Goal: Task Accomplishment & Management: Manage account settings

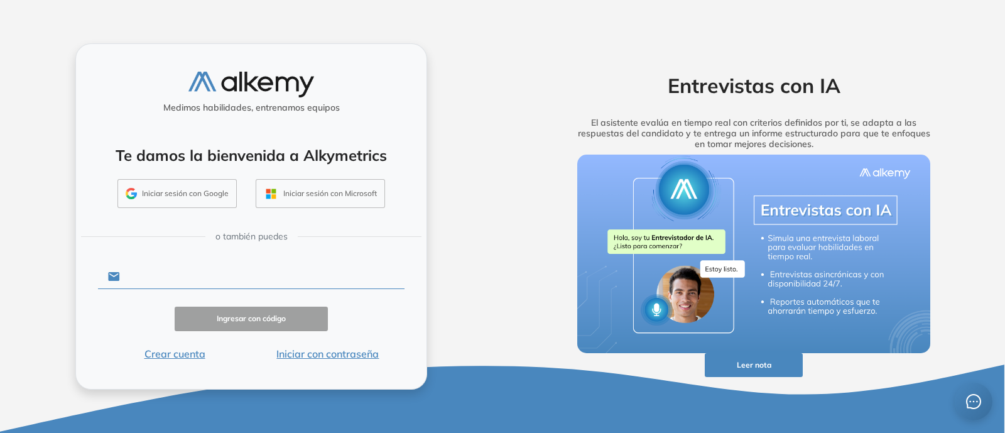
click at [187, 266] on input "text" at bounding box center [262, 276] width 284 height 24
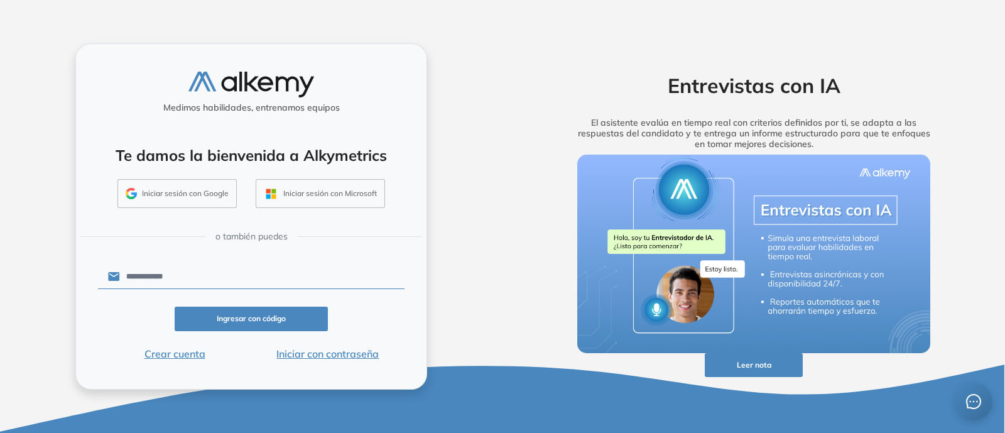
type input "**********"
click at [245, 320] on button "Ingresar con código" at bounding box center [251, 318] width 153 height 24
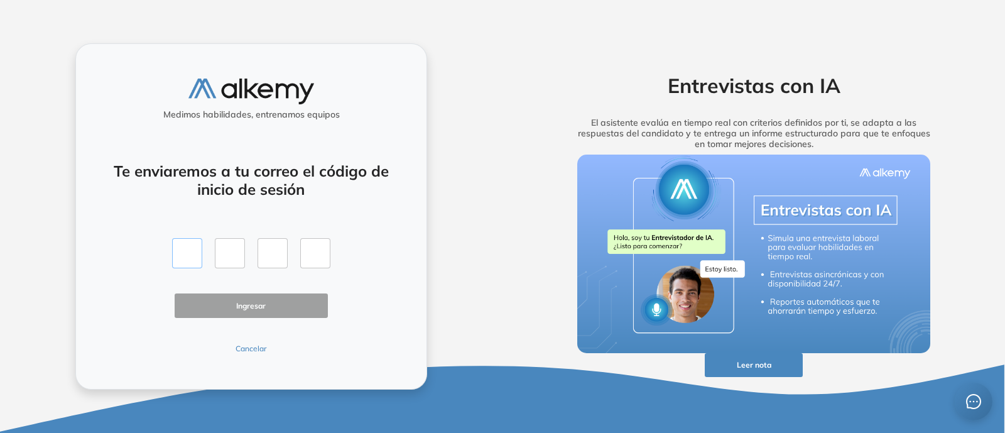
click at [182, 242] on input "text" at bounding box center [187, 253] width 30 height 30
type input "*"
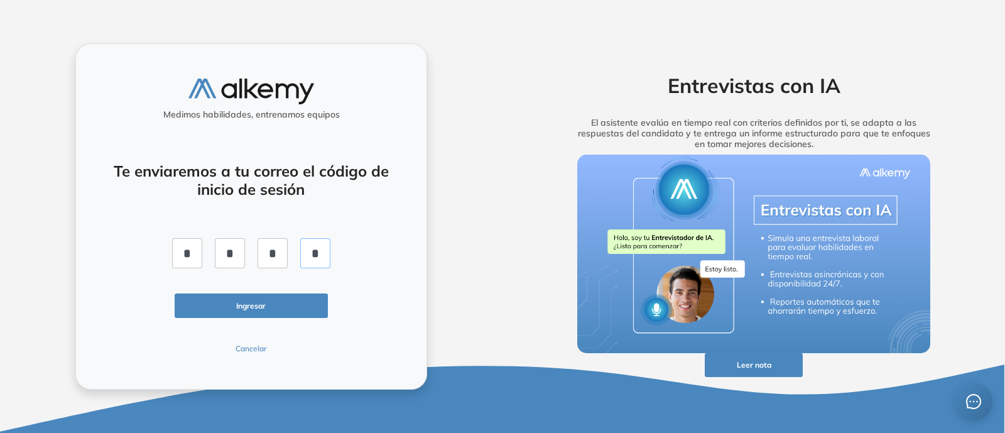
type input "*"
click at [231, 293] on button "Ingresar" at bounding box center [251, 305] width 153 height 24
click at [267, 313] on button "Ingresar" at bounding box center [251, 305] width 153 height 24
click at [195, 249] on input "*" at bounding box center [187, 253] width 30 height 30
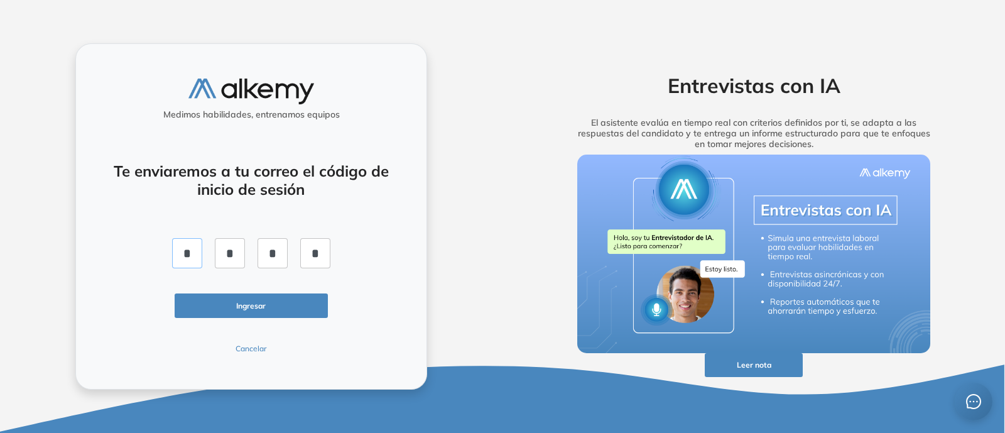
type input "*"
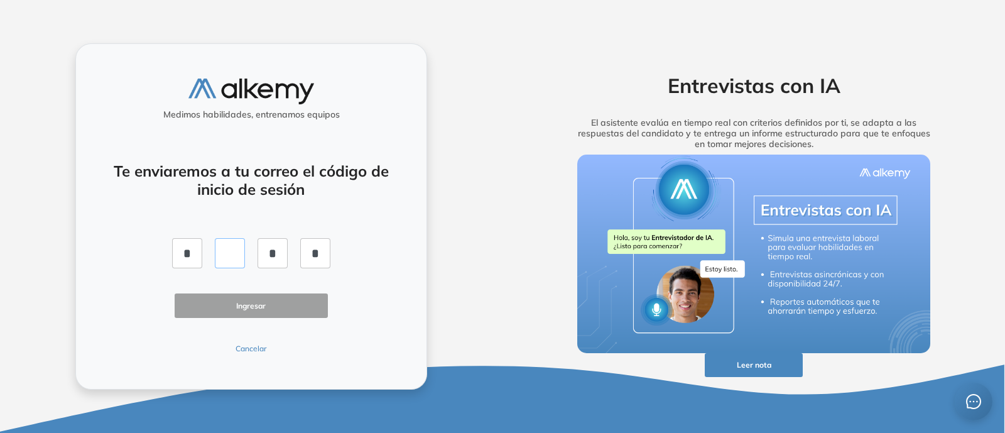
type input "*"
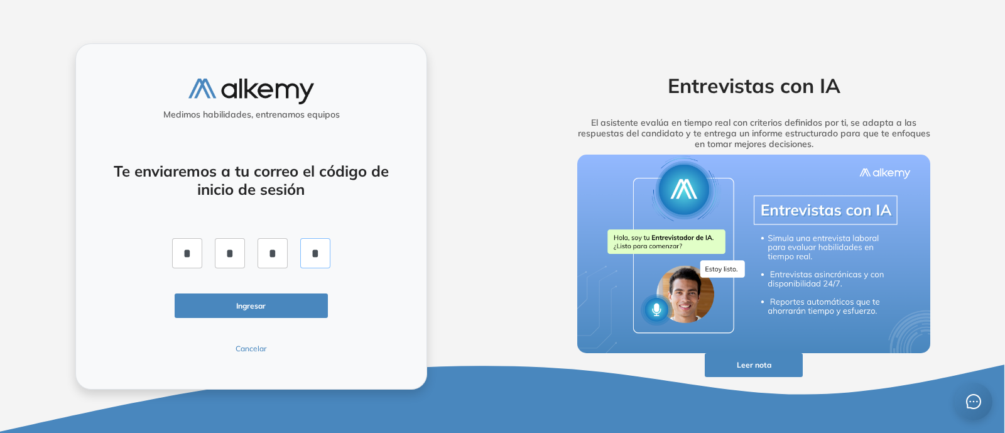
type input "*"
click at [286, 314] on button "Ingresar" at bounding box center [251, 305] width 153 height 24
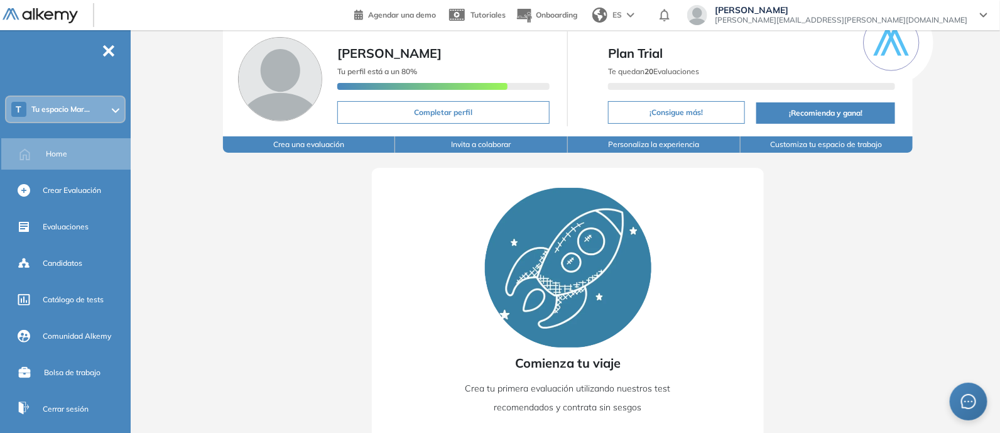
scroll to position [97, 0]
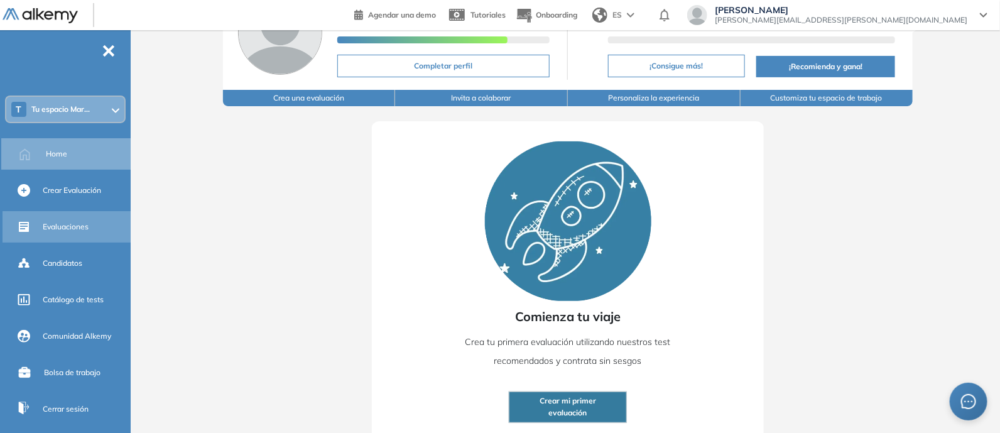
click at [50, 216] on div "Evaluaciones" at bounding box center [85, 226] width 85 height 21
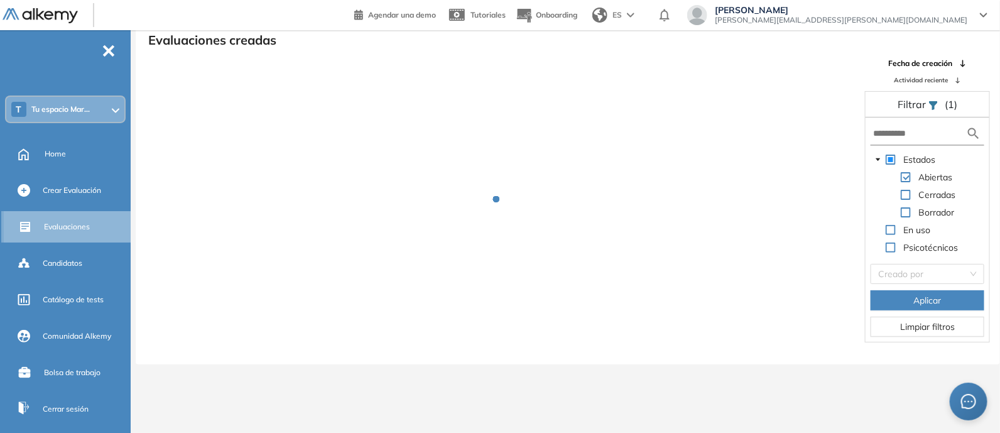
scroll to position [30, 0]
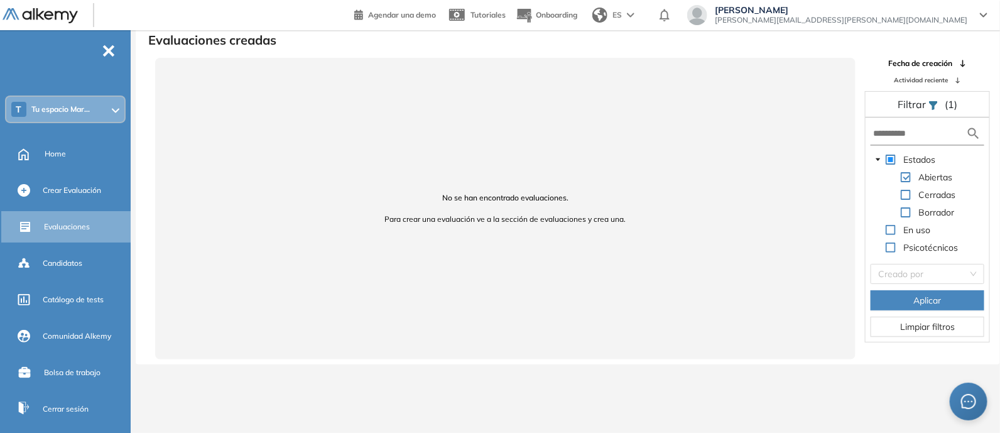
click at [97, 111] on div "T Tu espacio Mar..." at bounding box center [65, 109] width 118 height 25
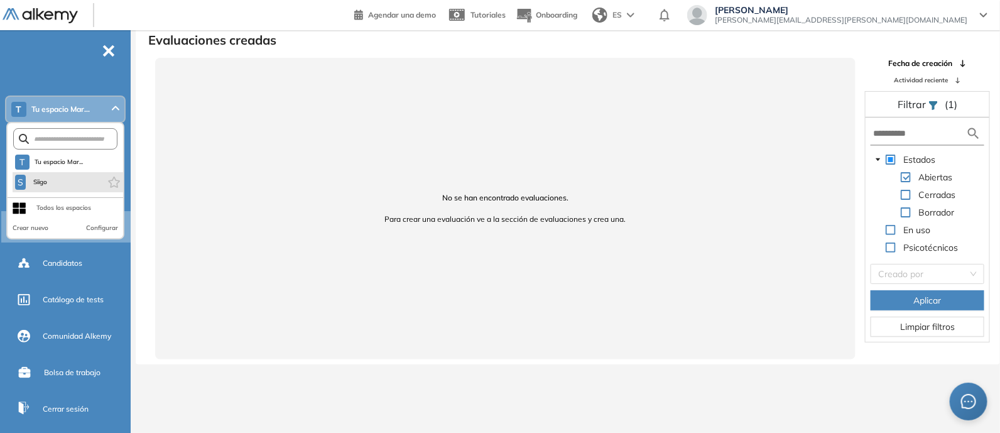
click at [75, 180] on li "S Siigo" at bounding box center [68, 182] width 111 height 20
click at [36, 183] on span "Siigo" at bounding box center [40, 182] width 18 height 10
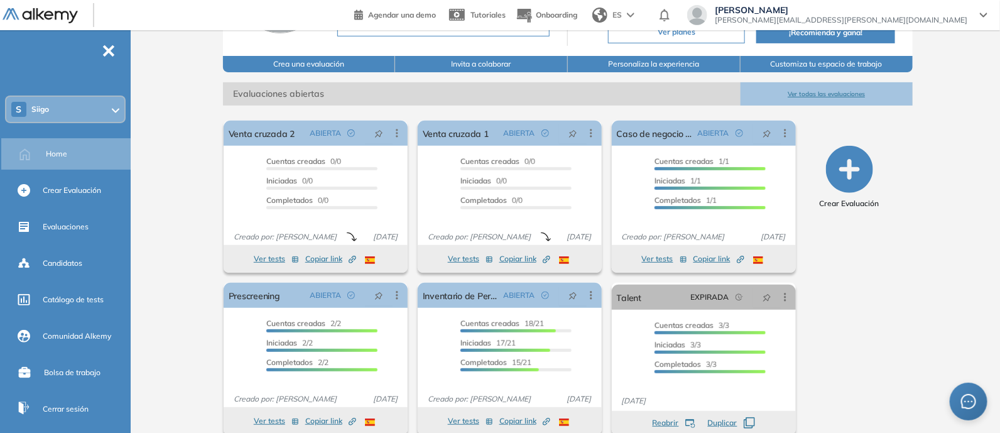
scroll to position [152, 0]
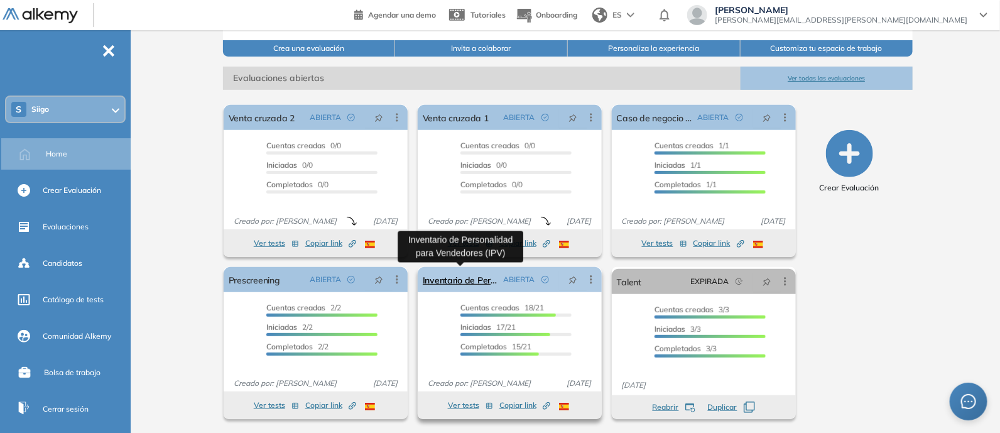
click at [453, 267] on link "Inventario de Personalidad para Vendedores (IPV)" at bounding box center [461, 279] width 76 height 25
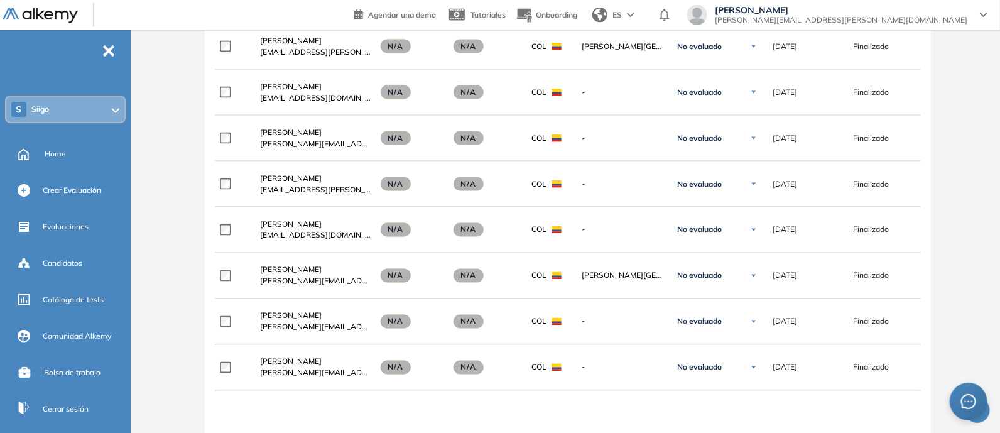
scroll to position [863, 0]
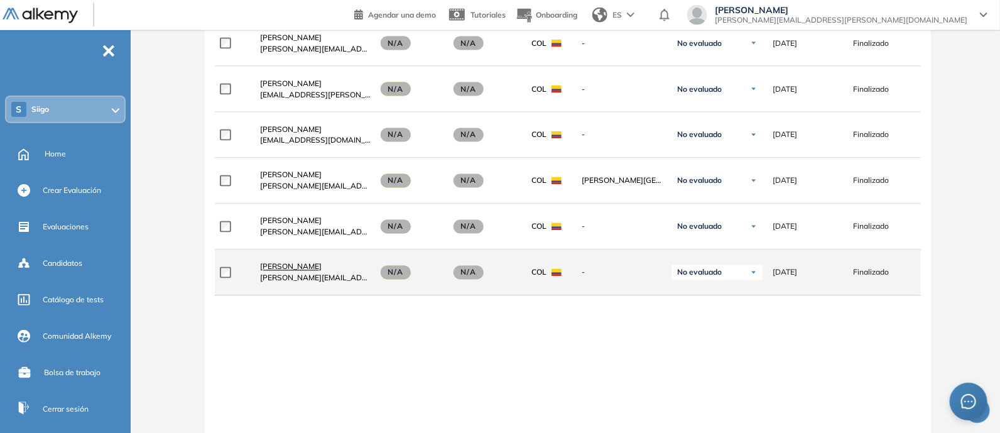
click at [306, 266] on span "Dairo Manjarrez Bustos" at bounding box center [291, 266] width 62 height 9
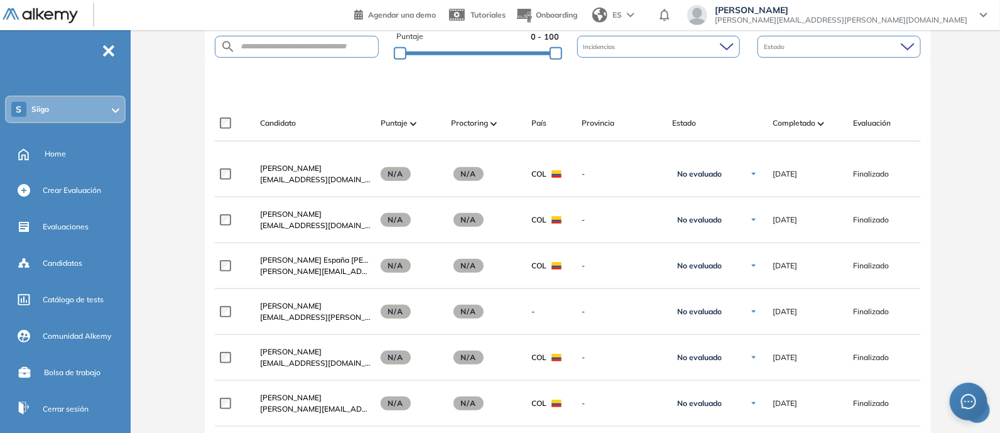
scroll to position [273, 0]
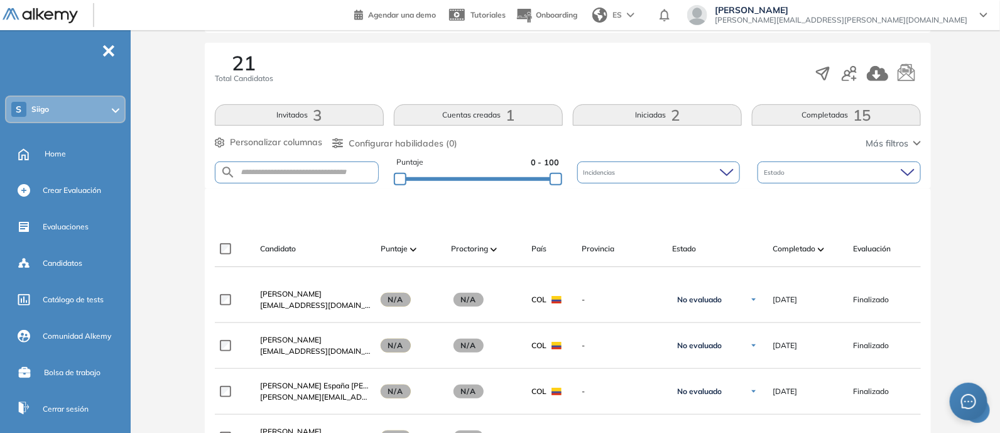
click at [303, 108] on button "Invitados 3" at bounding box center [299, 114] width 169 height 21
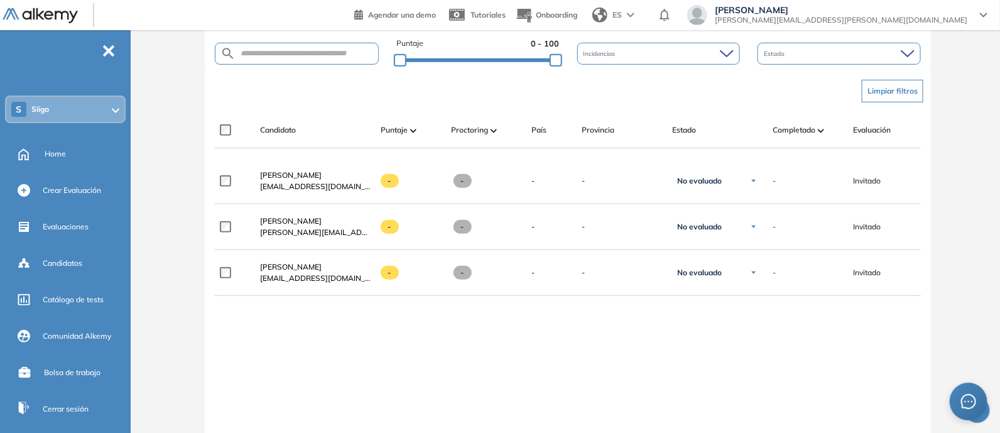
scroll to position [430, 0]
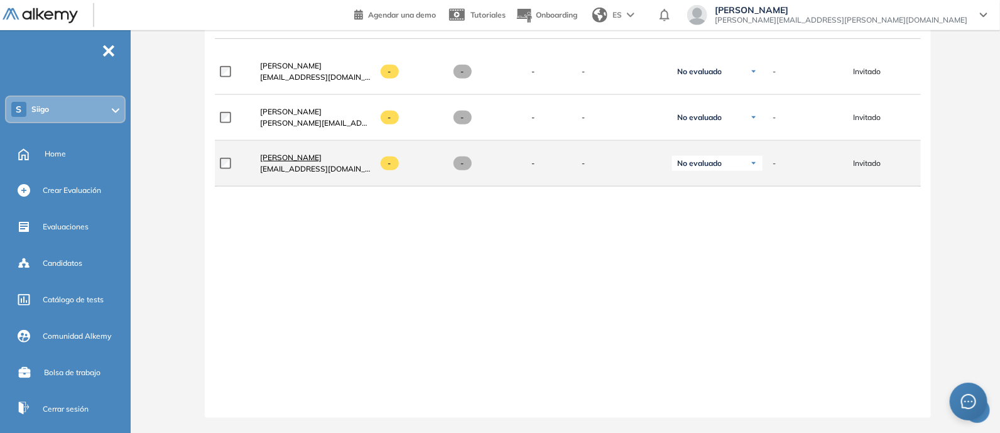
click at [295, 157] on span "Dayron Monsalve" at bounding box center [291, 157] width 62 height 9
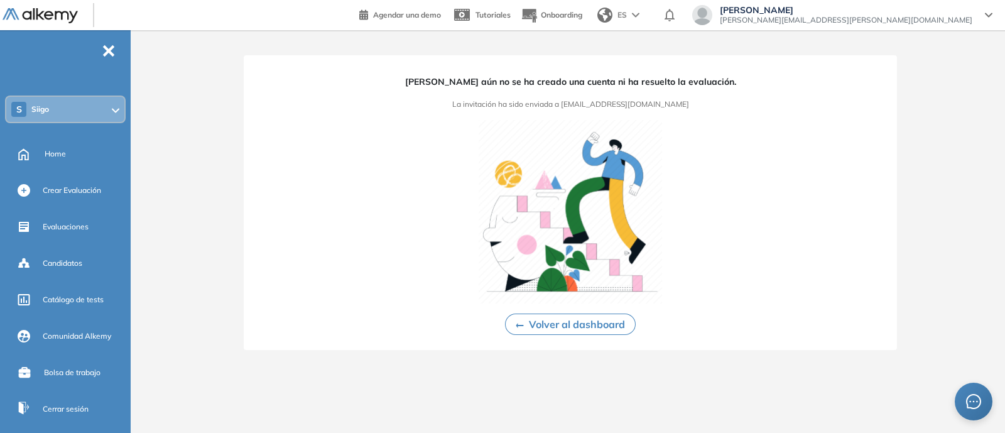
click at [59, 104] on div "S Siigo" at bounding box center [65, 109] width 118 height 25
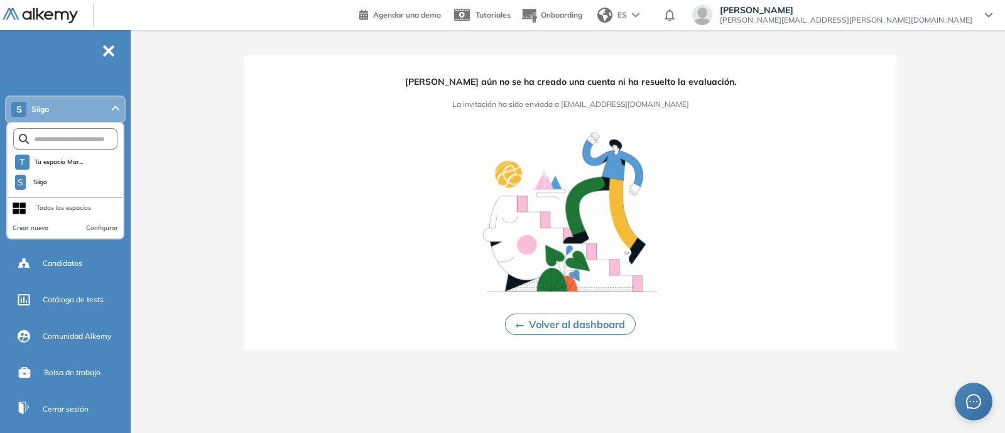
click at [644, 178] on img at bounding box center [569, 211] width 183 height 183
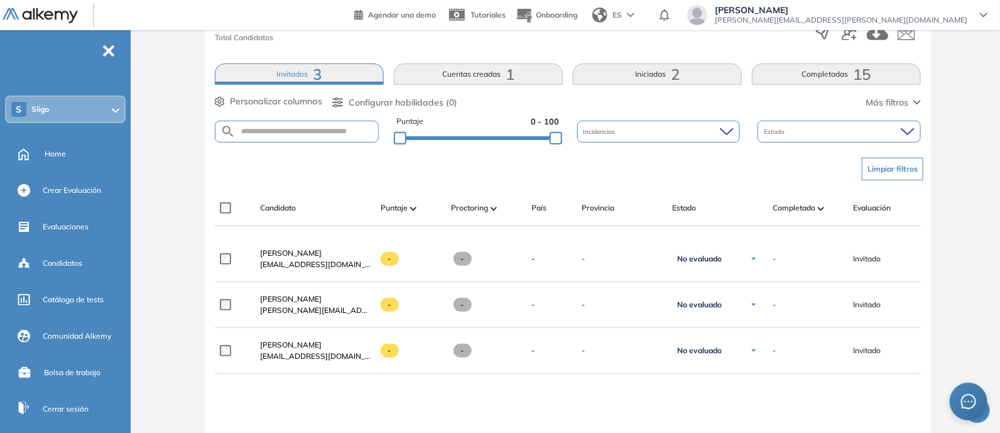
click at [803, 80] on button "Completadas 15" at bounding box center [836, 73] width 169 height 21
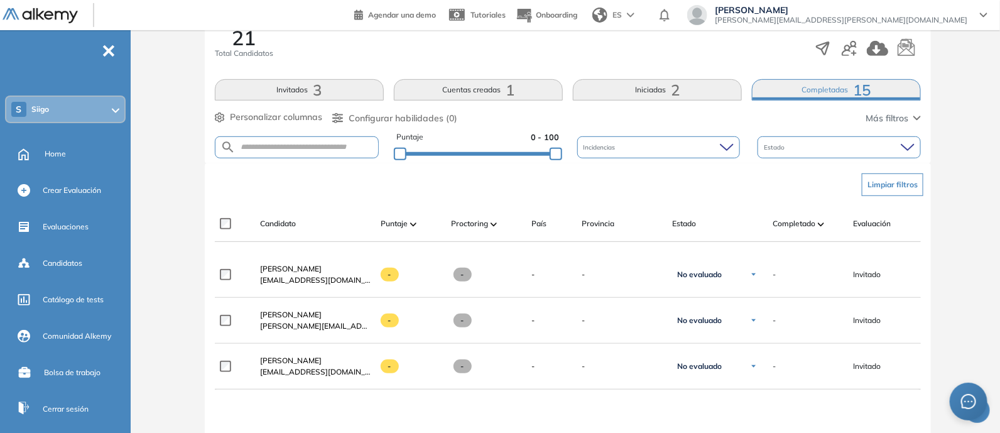
scroll to position [195, 0]
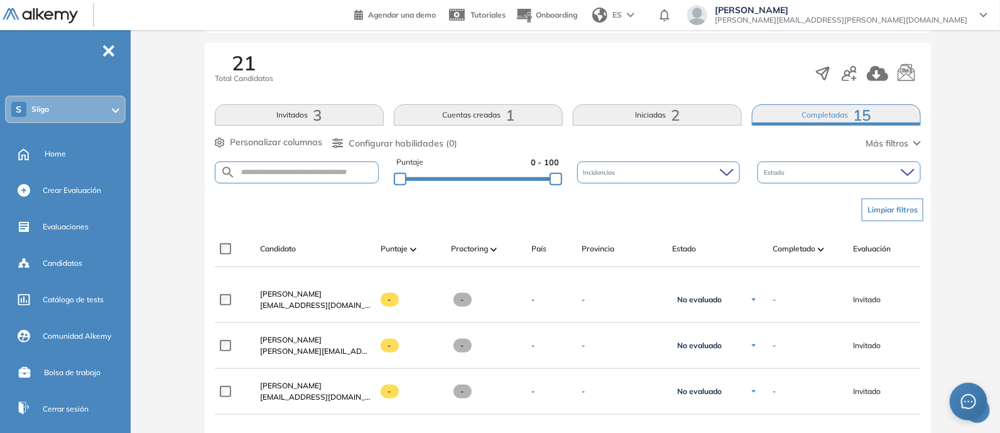
click at [659, 121] on button "Iniciadas 2" at bounding box center [657, 114] width 169 height 21
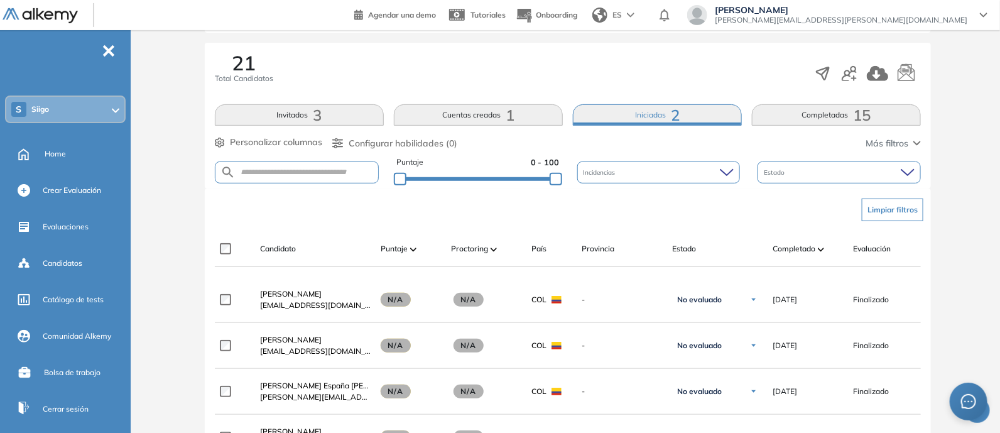
click at [833, 116] on button "Completadas 15" at bounding box center [836, 114] width 169 height 21
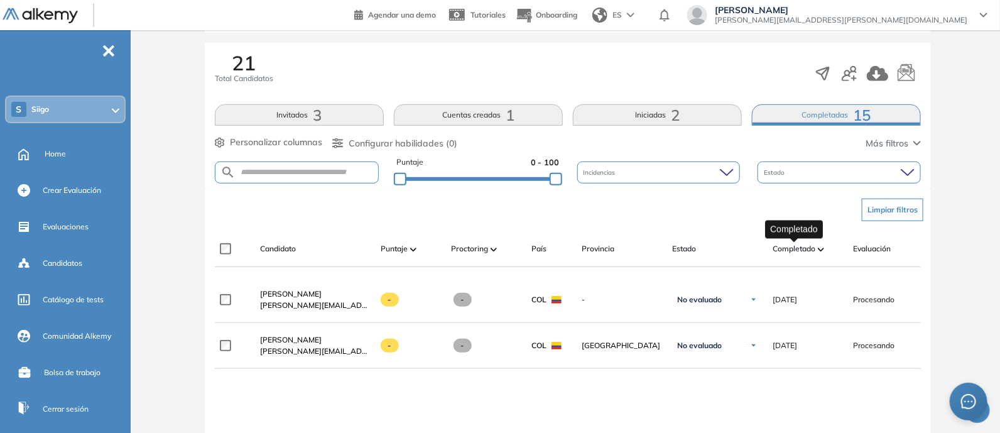
click at [798, 249] on span "Completado" at bounding box center [793, 248] width 43 height 11
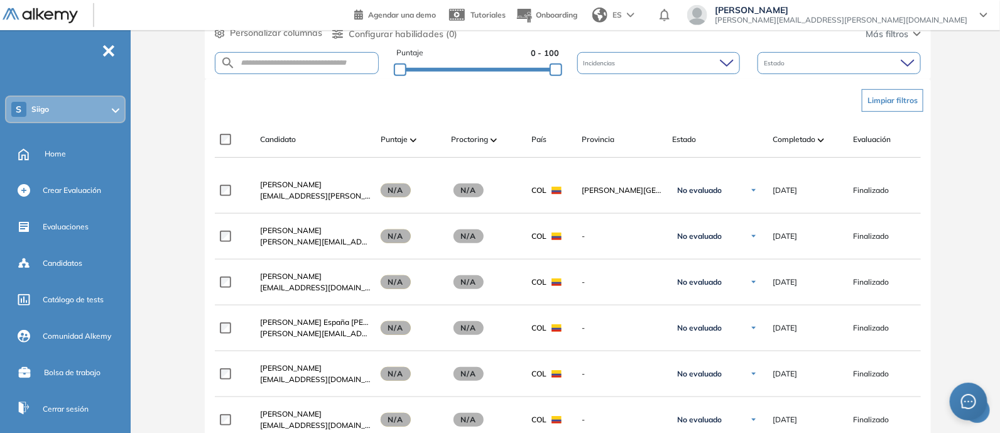
scroll to position [116, 0]
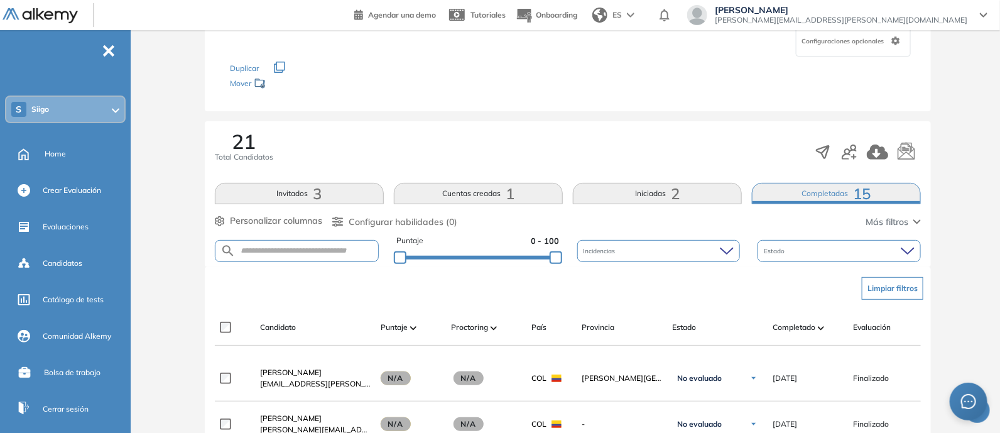
click at [648, 193] on button "Iniciadas 2" at bounding box center [657, 193] width 169 height 21
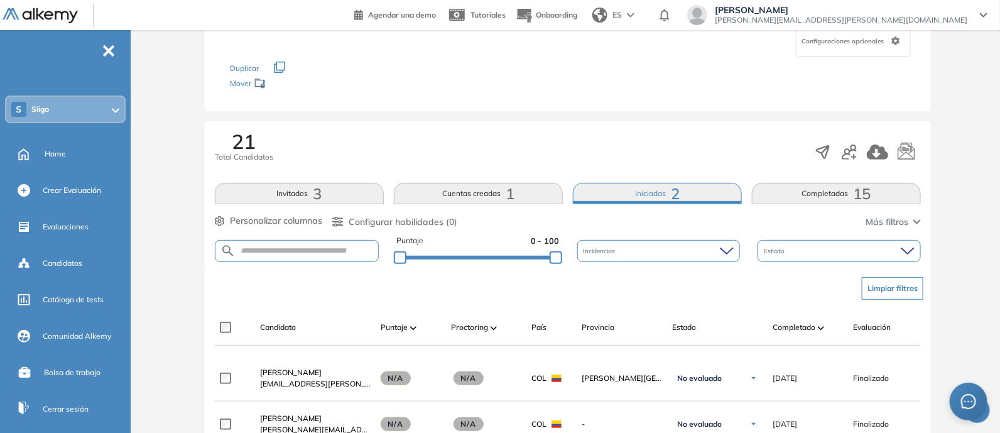
click at [651, 192] on button "Iniciadas 2" at bounding box center [657, 193] width 169 height 21
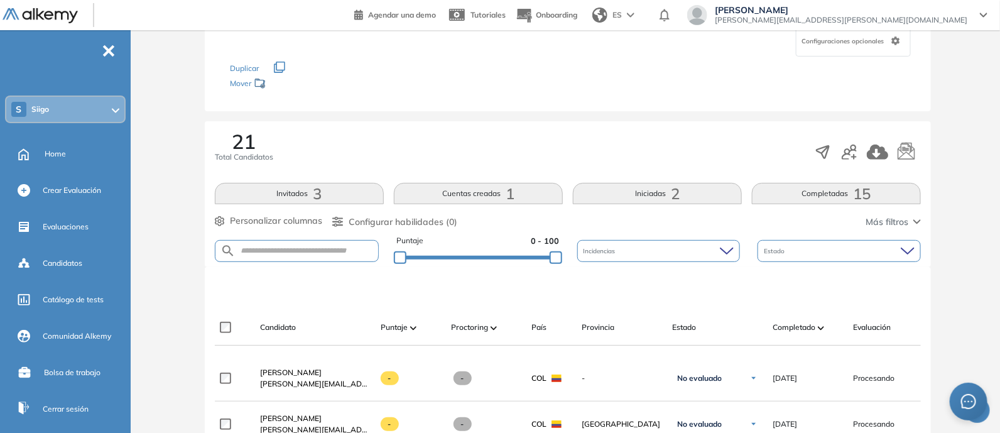
click at [500, 191] on button "Cuentas creadas 1" at bounding box center [478, 193] width 169 height 21
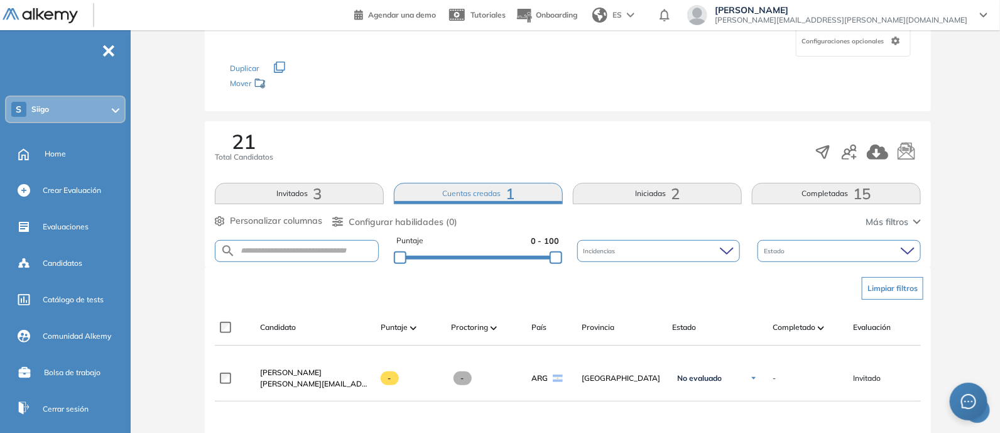
click at [302, 183] on button "Invitados 3" at bounding box center [299, 193] width 169 height 21
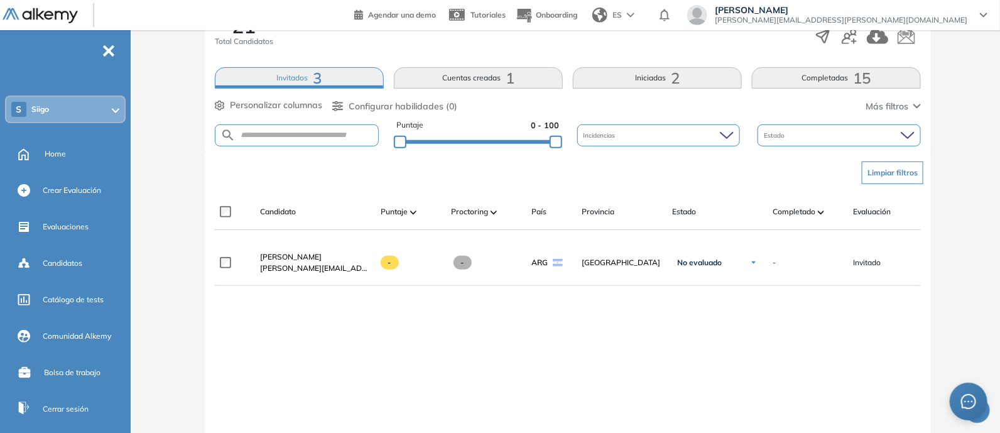
scroll to position [273, 0]
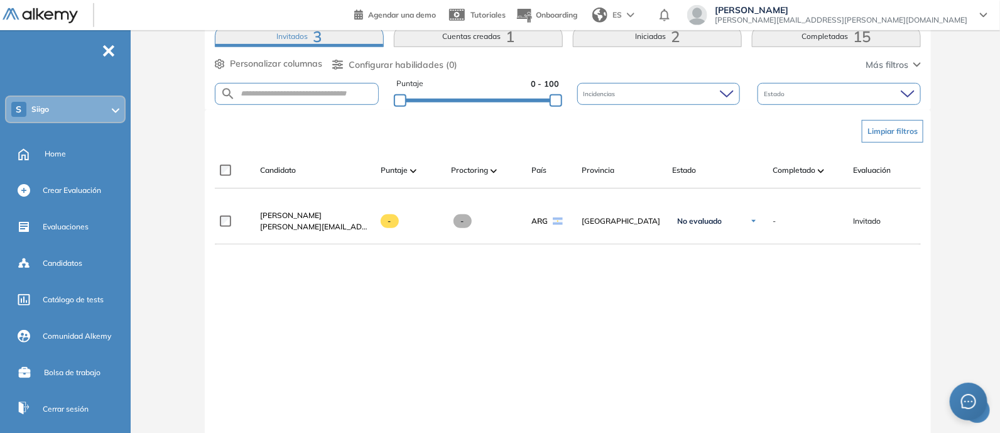
click at [293, 31] on button "Invitados 3" at bounding box center [299, 36] width 169 height 21
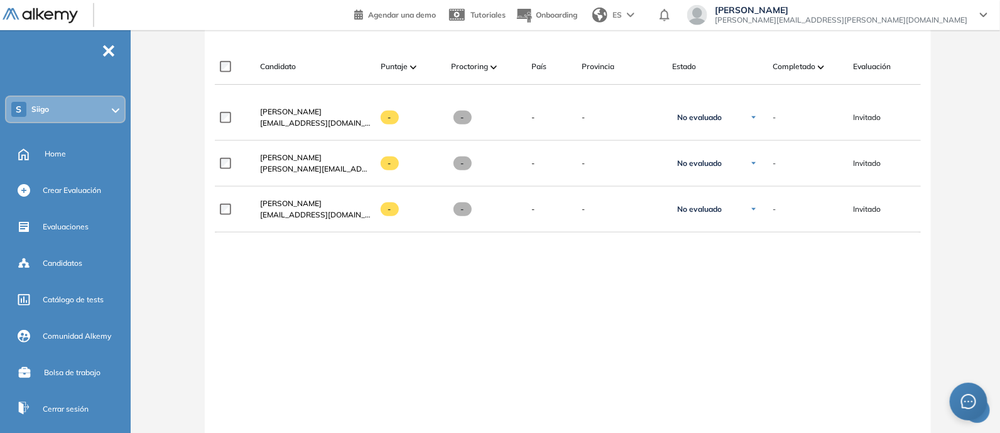
scroll to position [352, 0]
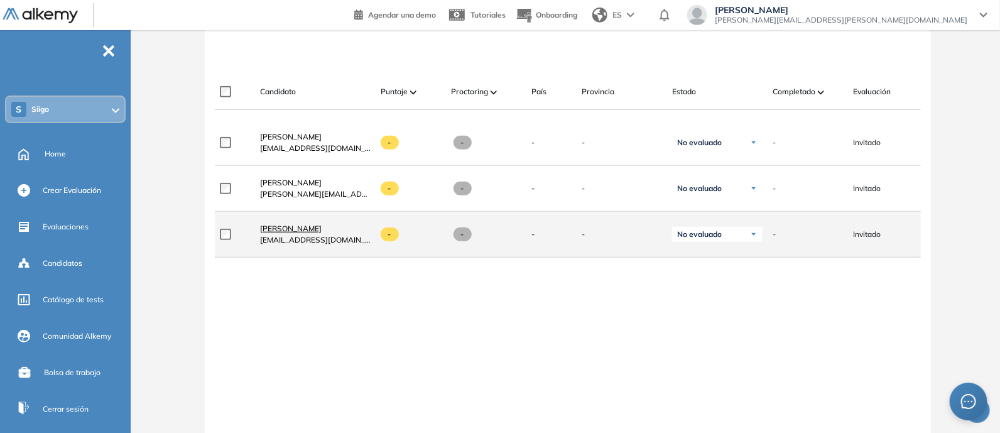
click at [298, 232] on span "Dayron Monsalve" at bounding box center [291, 228] width 62 height 9
